Goal: Navigation & Orientation: Find specific page/section

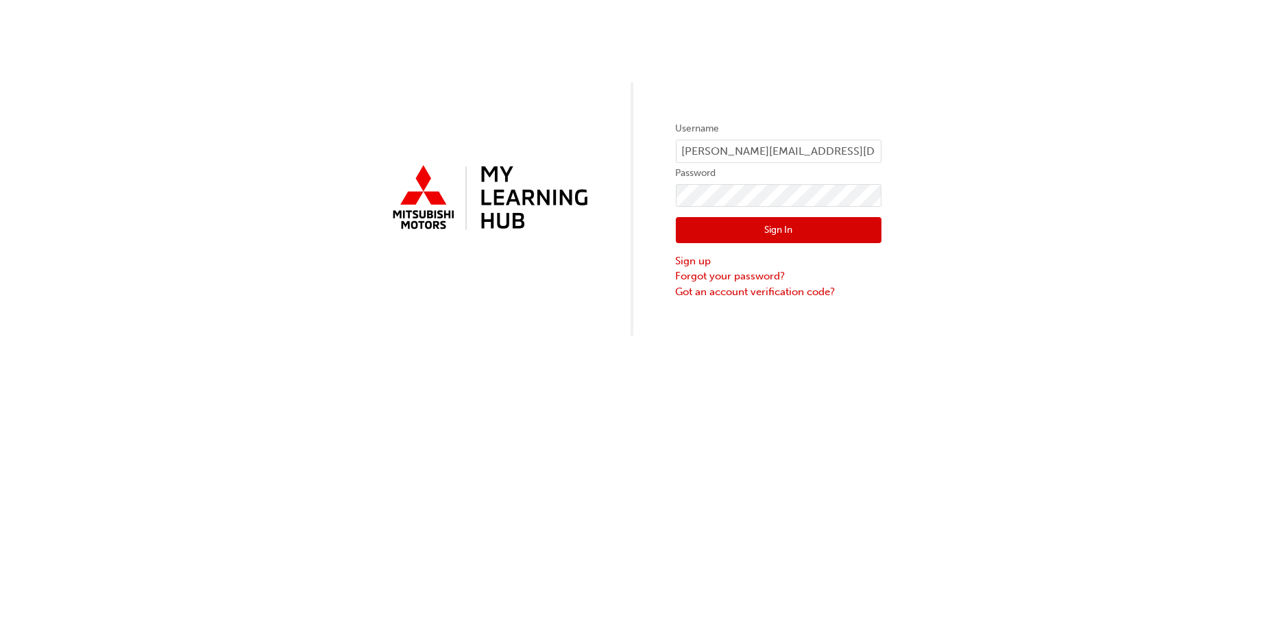
click at [787, 234] on button "Sign In" at bounding box center [779, 230] width 206 height 26
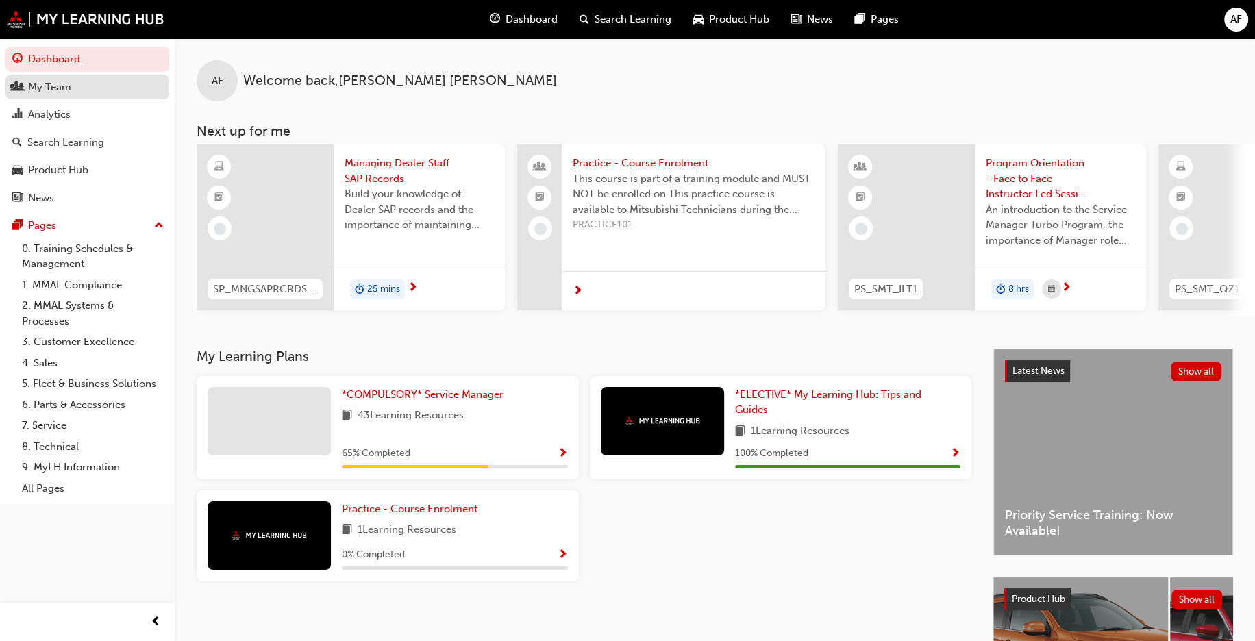
click at [73, 88] on div "My Team" at bounding box center [87, 87] width 150 height 17
